Goal: Task Accomplishment & Management: Manage account settings

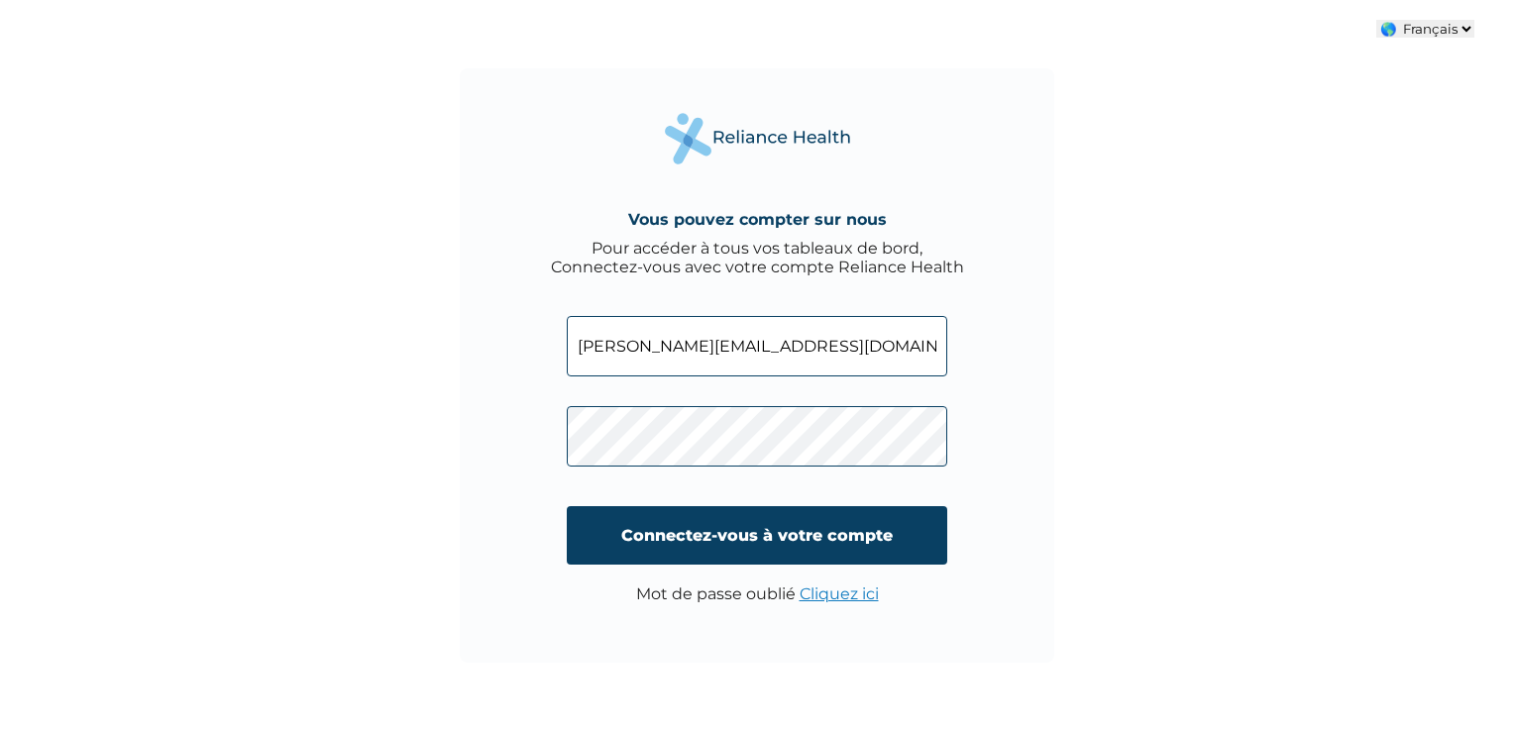
click at [432, 378] on div "Vous pouvez compter sur nous Pour accéder à tous vos tableaux de bord, Connecte…" at bounding box center [757, 365] width 1514 height 731
click at [502, 275] on div "Vous pouvez compter sur nous Pour accéder à tous vos tableaux de bord, Connecte…" at bounding box center [757, 365] width 594 height 594
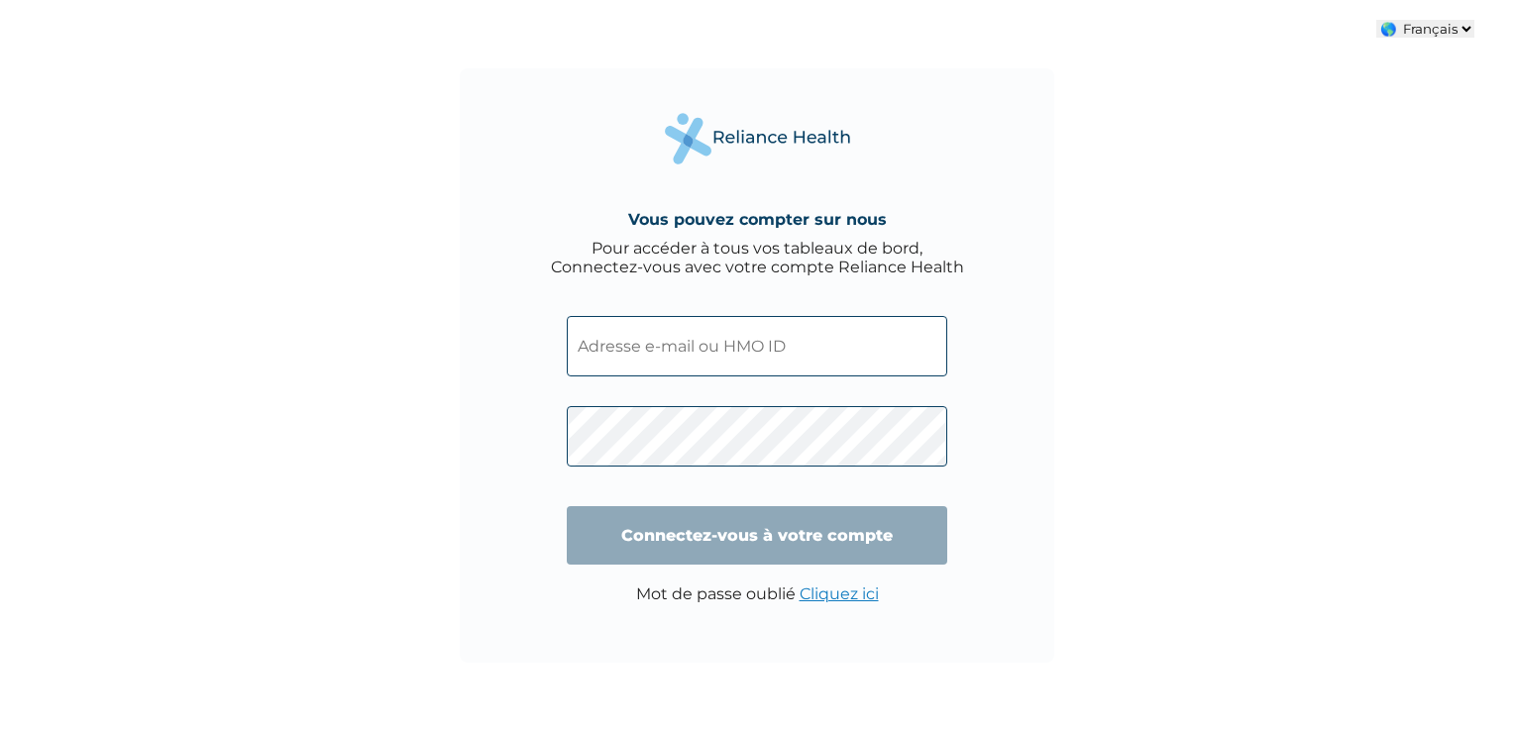
click at [745, 260] on div "Pour accéder à tous vos tableaux de bord, Connectez-vous avec votre compte Reli…" at bounding box center [757, 258] width 413 height 38
drag, startPoint x: 745, startPoint y: 260, endPoint x: 735, endPoint y: 252, distance: 12.7
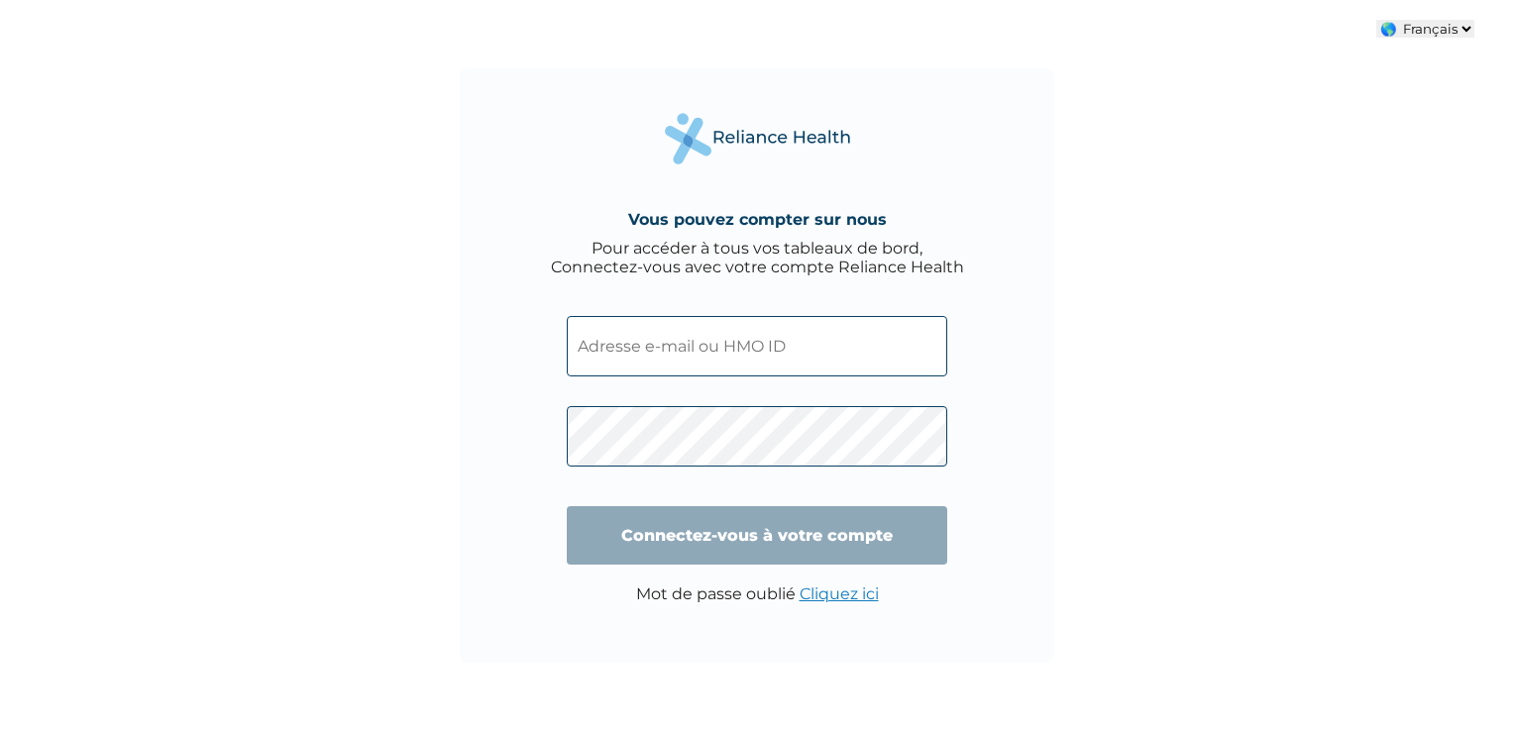
click at [735, 252] on div "Pour accéder à tous vos tableaux de bord, Connectez-vous avec votre compte Reli…" at bounding box center [757, 258] width 413 height 38
drag, startPoint x: 735, startPoint y: 252, endPoint x: 737, endPoint y: 267, distance: 15.0
click at [737, 267] on div "Pour accéder à tous vos tableaux de bord, Connectez-vous avec votre compte Reli…" at bounding box center [757, 258] width 413 height 38
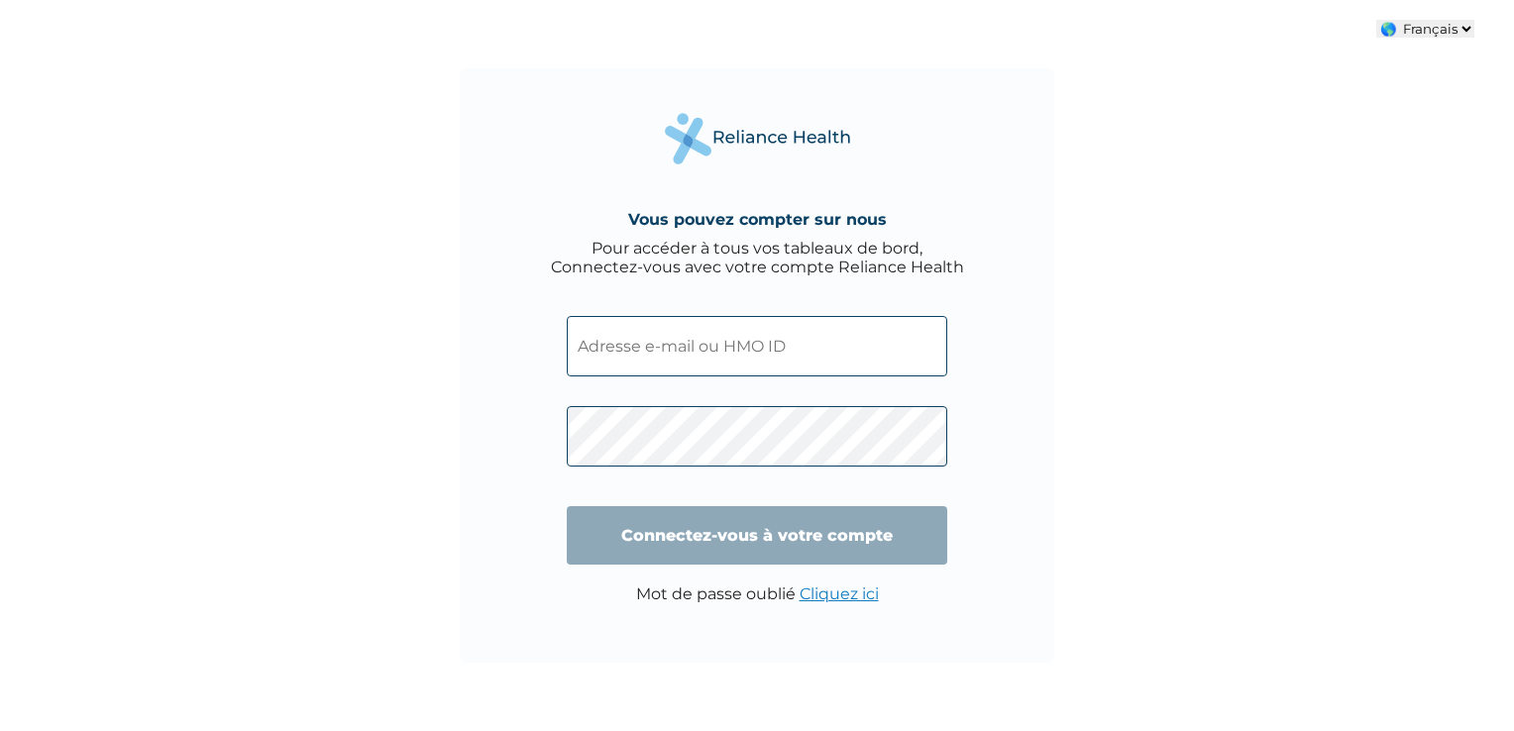
click at [1450, 30] on select "🌎 Français 🌎 English" at bounding box center [1425, 29] width 98 height 18
click at [1336, 236] on div "Vous pouvez compter sur nous Pour accéder à tous vos tableaux de bord, Connecte…" at bounding box center [757, 365] width 1514 height 731
click at [658, 363] on input "text" at bounding box center [757, 346] width 380 height 60
click at [445, 287] on div "Vous pouvez compter sur nous Pour accéder à tous vos tableaux de bord, Connecte…" at bounding box center [757, 365] width 1514 height 731
click at [313, 65] on div "Vous pouvez compter sur nous Pour accéder à tous vos tableaux de bord, Connecte…" at bounding box center [757, 365] width 1514 height 731
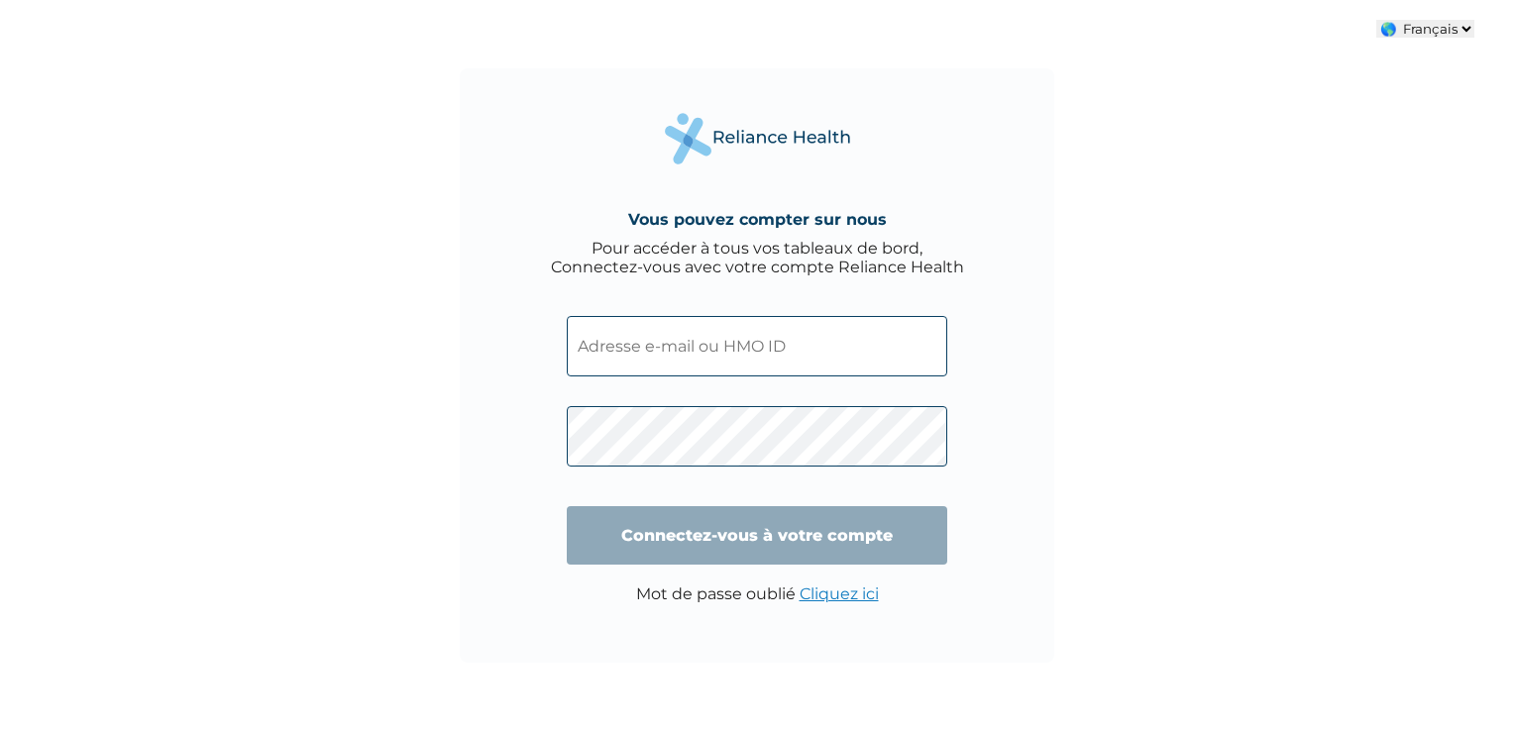
click at [401, 200] on div "Vous pouvez compter sur nous Pour accéder à tous vos tableaux de bord, Connecte…" at bounding box center [757, 365] width 1514 height 731
